Goal: Check status: Check status

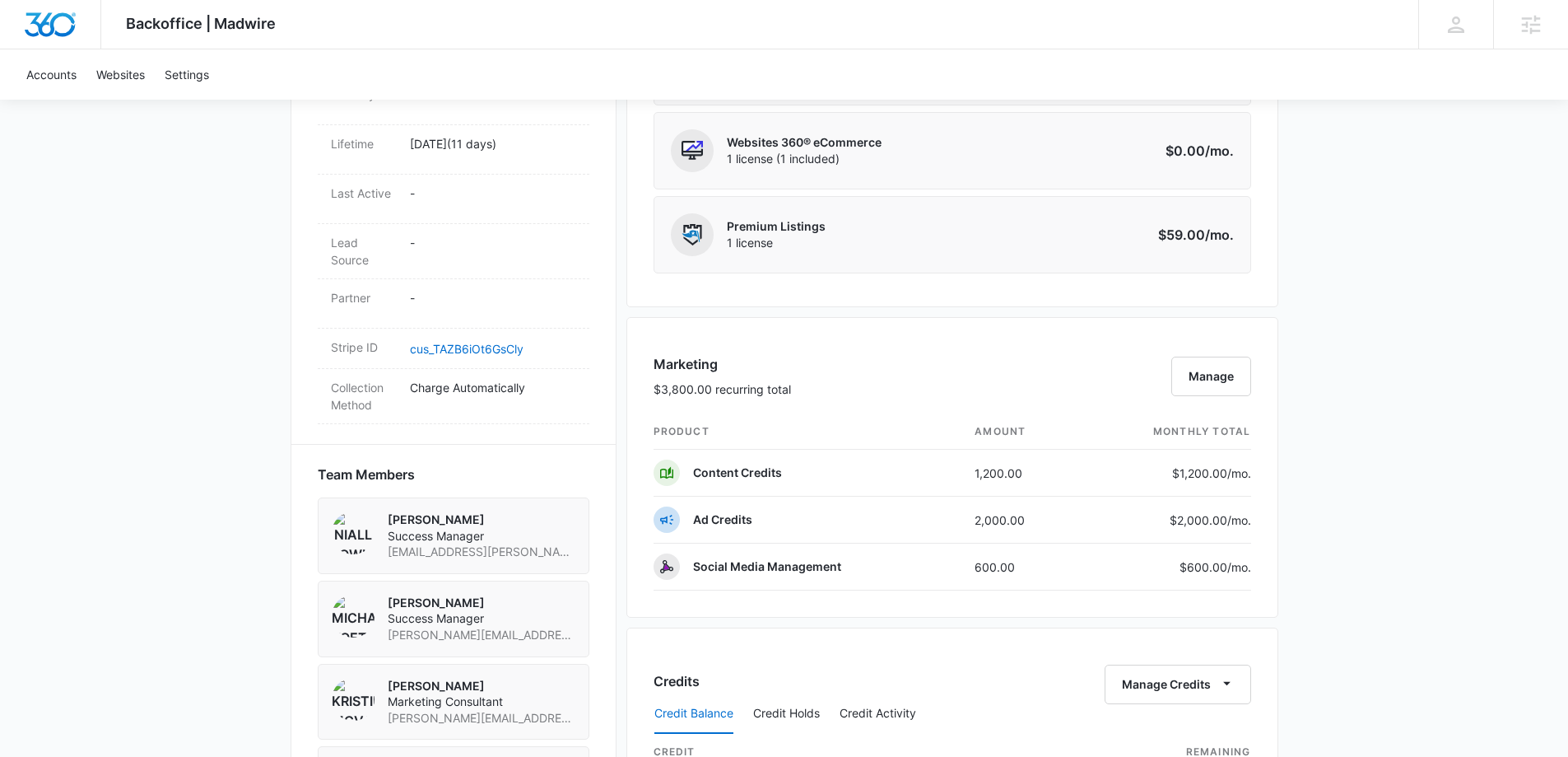
scroll to position [905, 0]
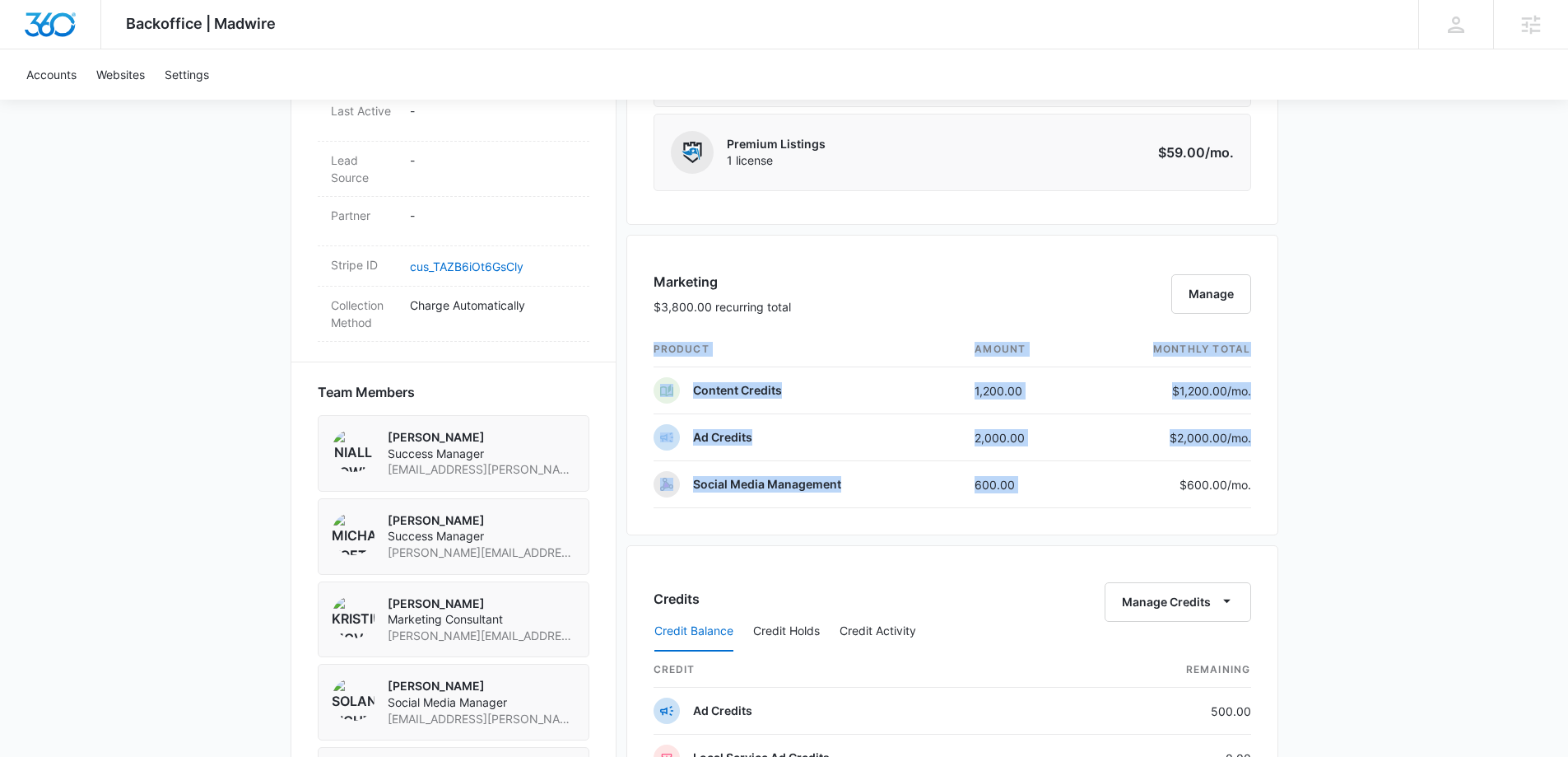
click at [1284, 494] on div "Backoffice | Madwire Apps Settings [PERSON_NAME] Koethe [EMAIL_ADDRESS][PERSON_…" at bounding box center [784, 380] width 1568 height 2571
click at [1222, 492] on p "$600.00 /mo." at bounding box center [1212, 485] width 78 height 17
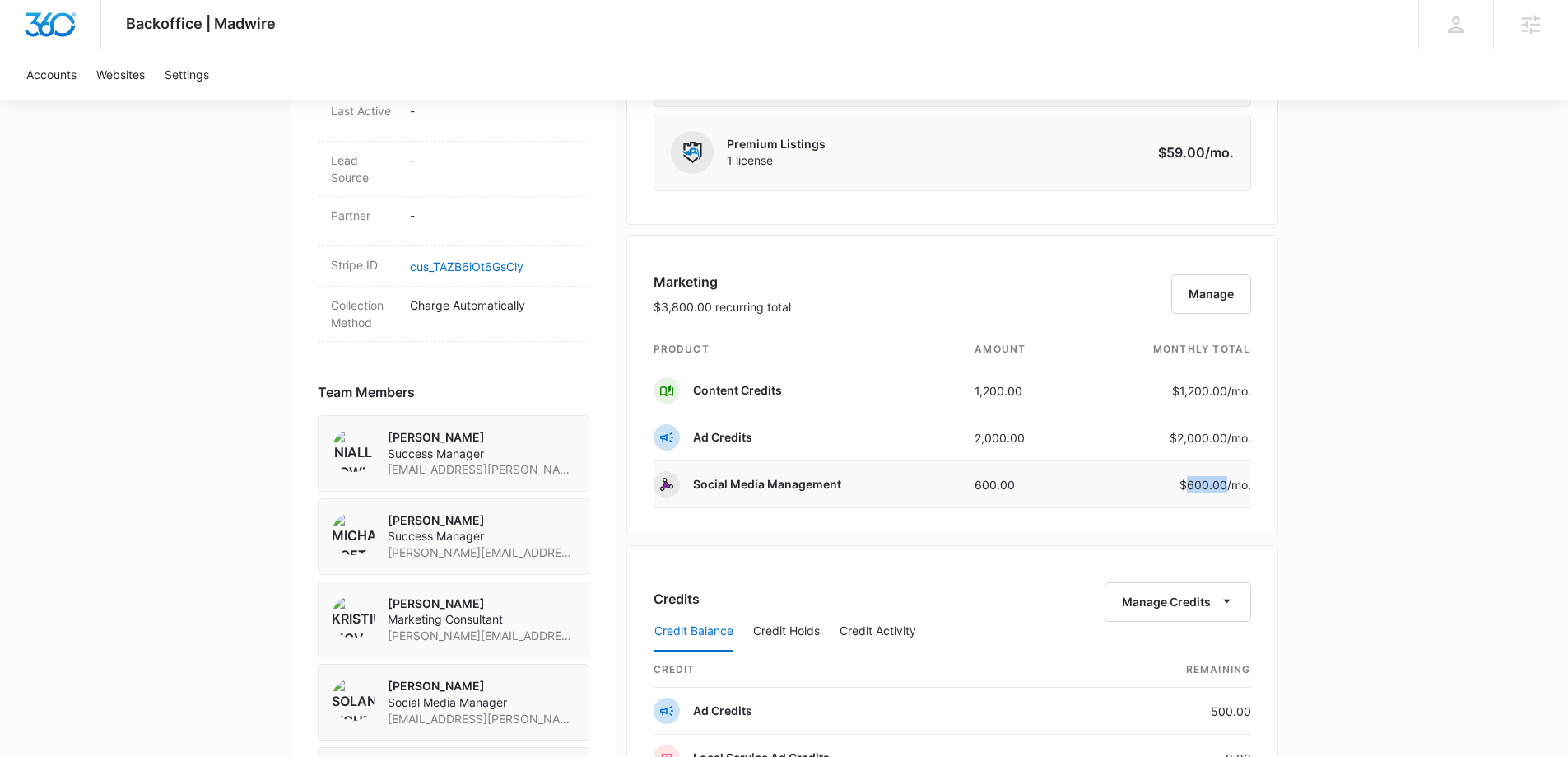
click at [1222, 492] on p "$600.00 /mo." at bounding box center [1212, 485] width 78 height 17
click at [1015, 481] on td "600.00" at bounding box center [1021, 484] width 119 height 47
click at [1013, 481] on td "600.00" at bounding box center [1021, 484] width 119 height 47
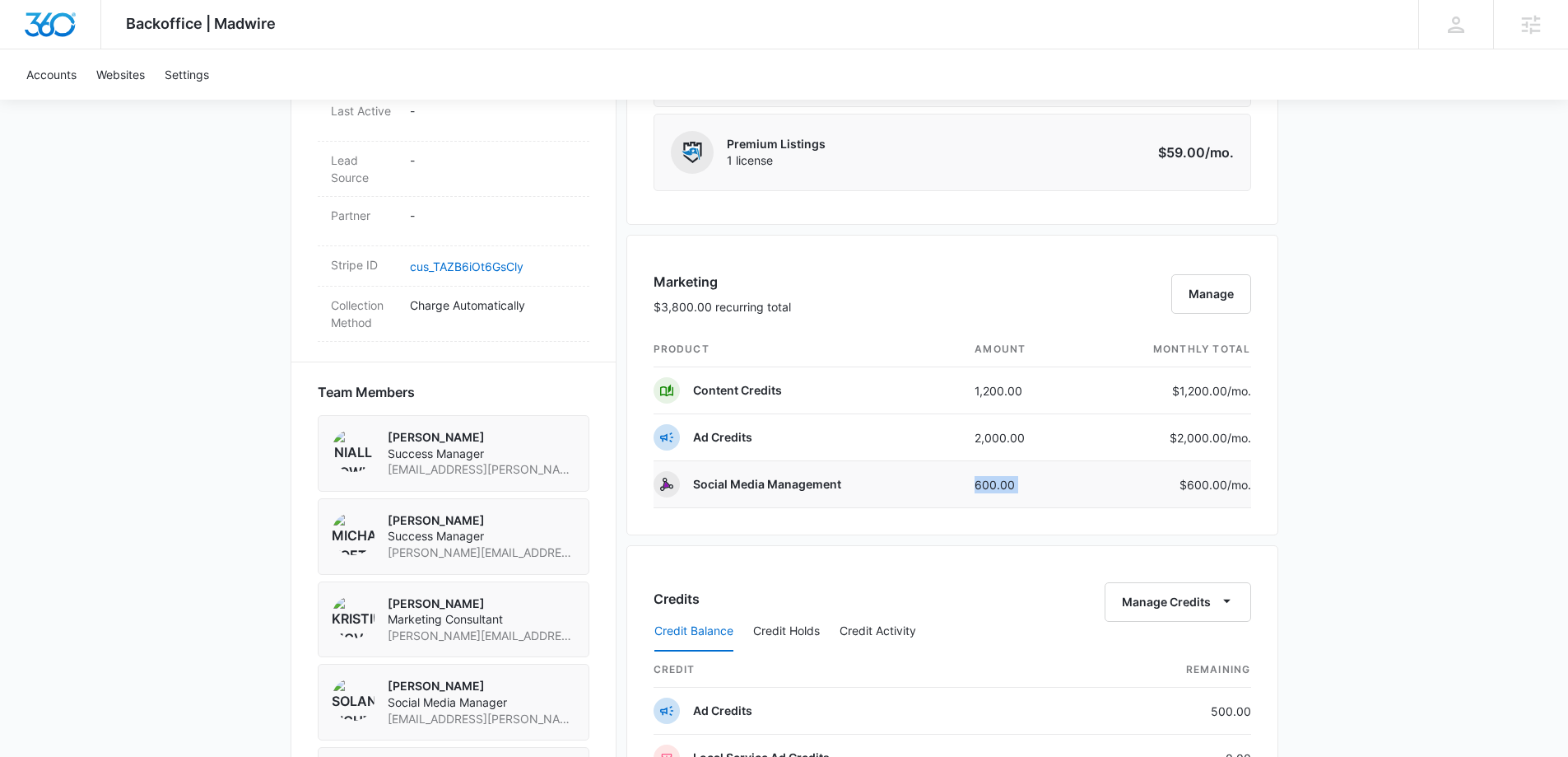
click at [1171, 499] on td "$600.00 /mo." at bounding box center [1166, 484] width 171 height 47
click at [1203, 487] on p "$600.00 /mo." at bounding box center [1212, 485] width 78 height 17
